Goal: Task Accomplishment & Management: Use online tool/utility

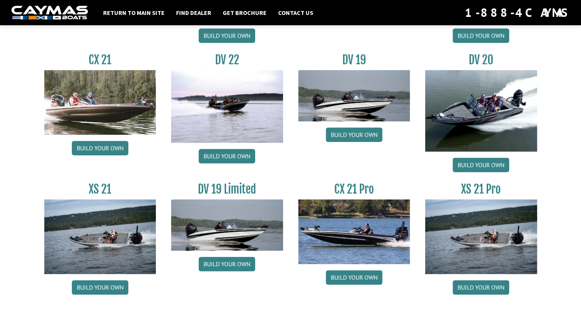
scroll to position [899, 0]
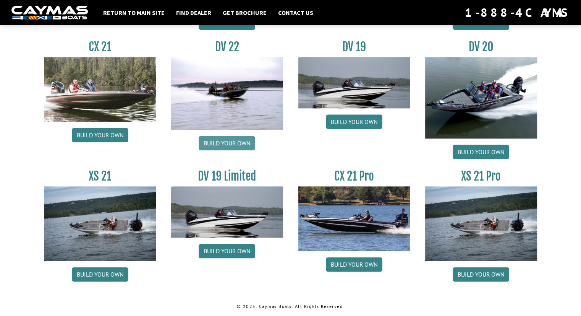
click at [224, 144] on link "Build your own" at bounding box center [227, 143] width 57 height 15
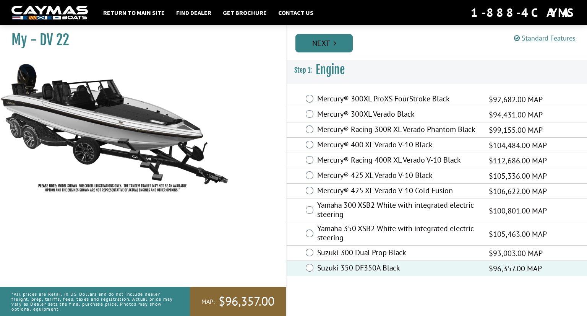
click at [321, 45] on link "Next" at bounding box center [323, 43] width 57 height 18
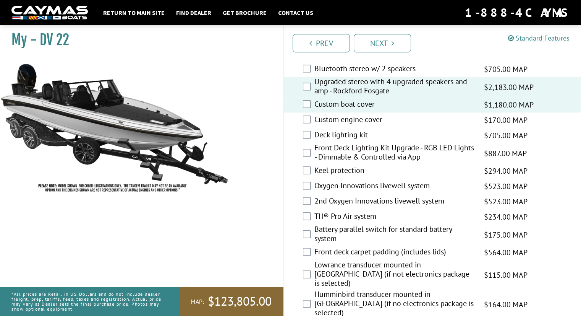
scroll to position [956, 0]
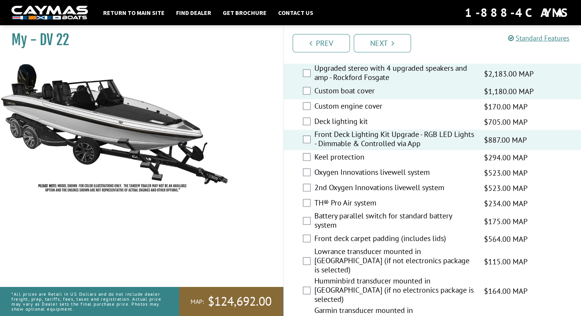
click at [309, 165] on div "Keel protection $294.00 MAP $347.00 MSRP" at bounding box center [433, 157] width 298 height 15
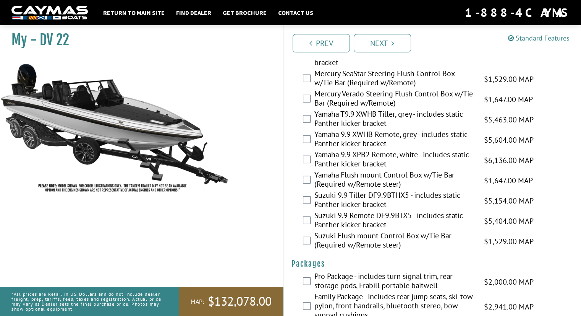
scroll to position [2038, 0]
click at [311, 291] on div "Family Package - includes rear jump seats, ski-tow pylon, front handrails, blue…" at bounding box center [433, 305] width 298 height 29
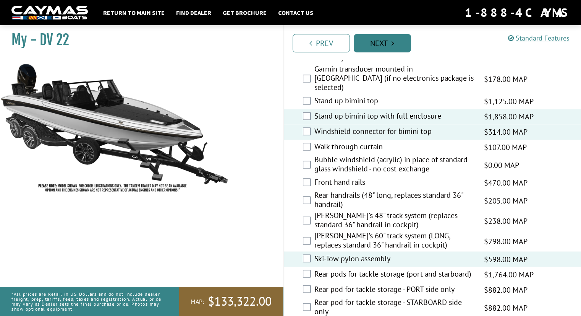
click at [386, 43] on link "Next" at bounding box center [382, 43] width 57 height 18
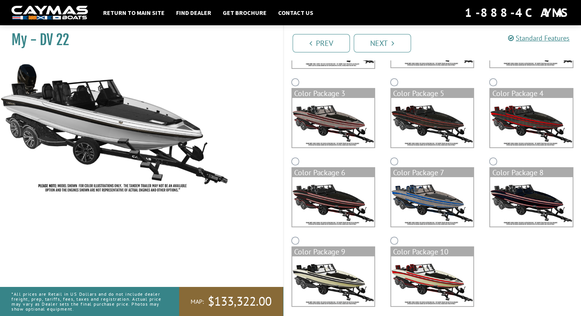
scroll to position [135, 0]
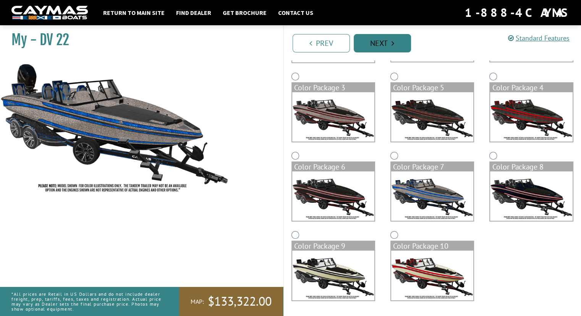
click at [385, 44] on link "Next" at bounding box center [382, 43] width 57 height 18
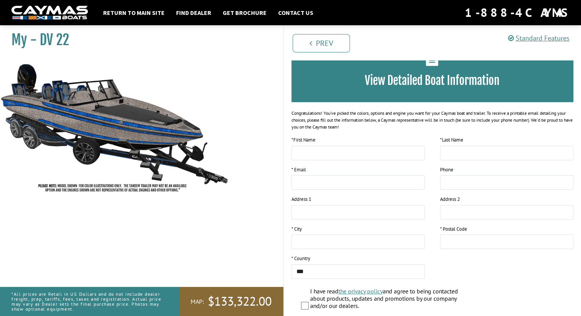
scroll to position [109, 0]
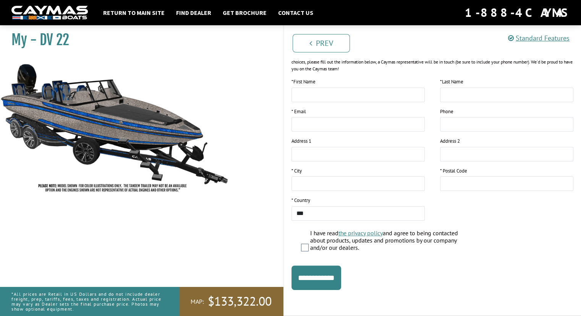
click at [125, 118] on img at bounding box center [114, 127] width 229 height 139
